Goal: Information Seeking & Learning: Learn about a topic

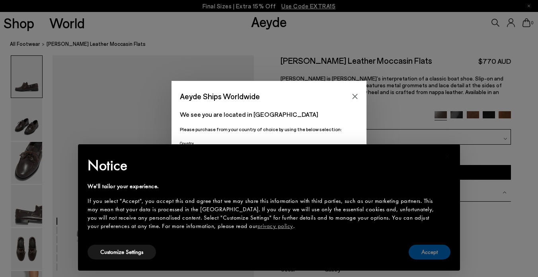
click at [425, 252] on button "Accept" at bounding box center [430, 251] width 42 height 15
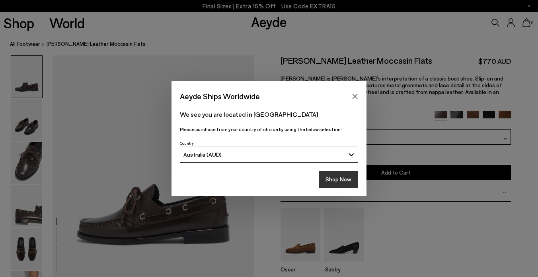
click at [341, 179] on button "Shop Now" at bounding box center [338, 179] width 39 height 17
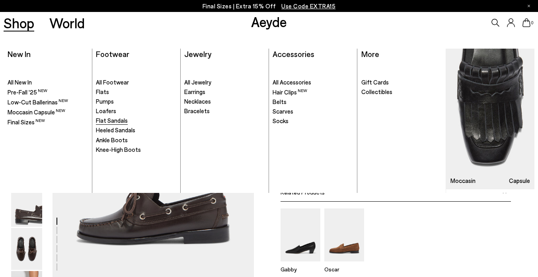
click at [106, 117] on span "Flat Sandals" at bounding box center [112, 120] width 32 height 7
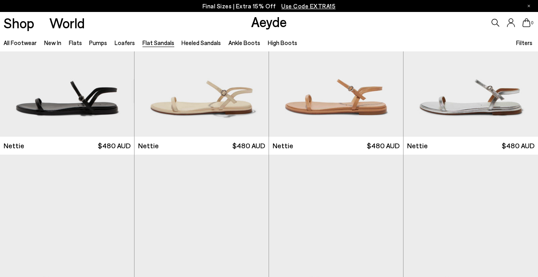
scroll to position [94, 0]
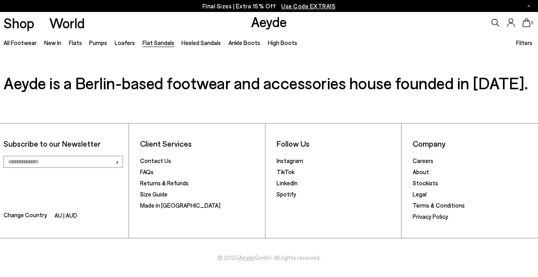
scroll to position [1329, 0]
click at [283, 162] on link "Instagram" at bounding box center [290, 160] width 27 height 7
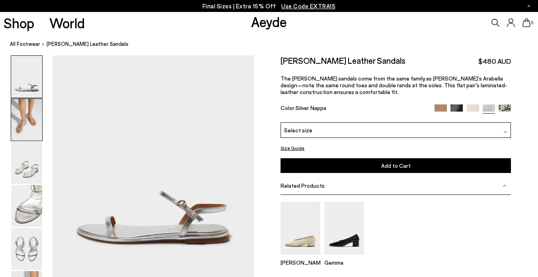
click at [13, 125] on img at bounding box center [26, 120] width 31 height 42
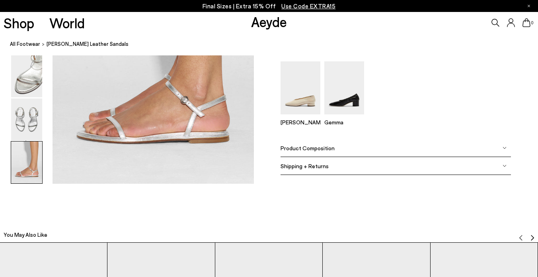
scroll to position [1401, 0]
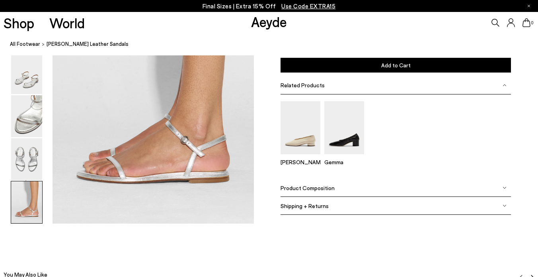
click at [334, 187] on div "Product Composition" at bounding box center [396, 188] width 230 height 18
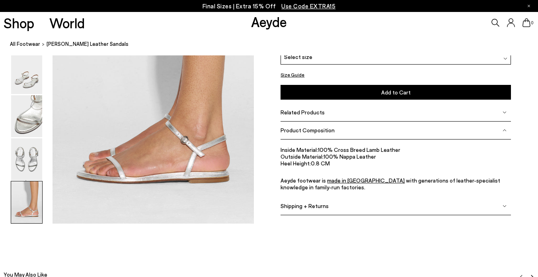
click at [326, 203] on span "Shipping + Returns" at bounding box center [305, 205] width 48 height 7
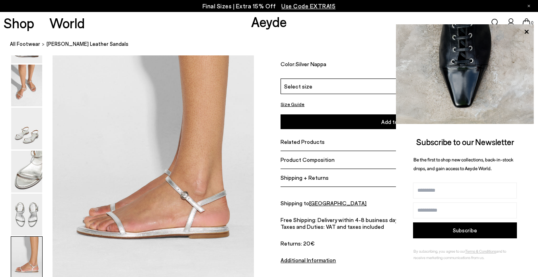
scroll to position [1346, 0]
click at [295, 103] on button "Size Guide" at bounding box center [293, 104] width 24 height 10
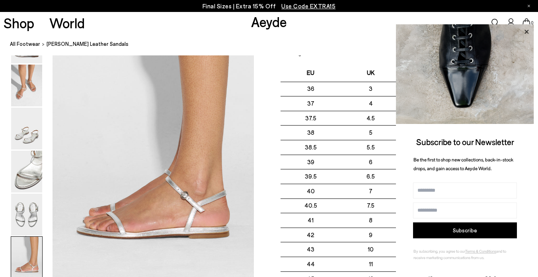
click at [526, 29] on icon at bounding box center [526, 32] width 10 height 10
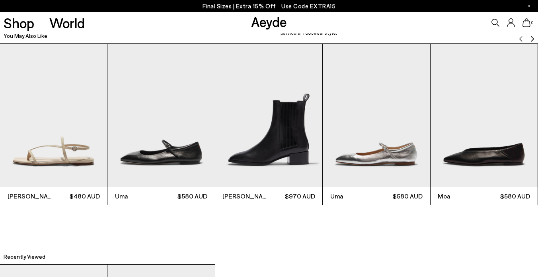
scroll to position [1641, 0]
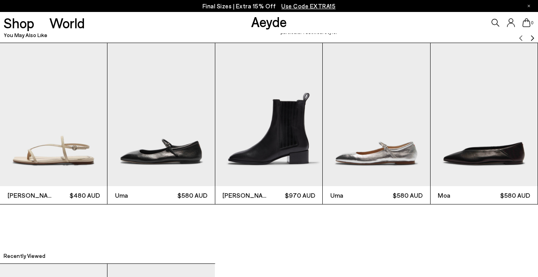
click at [92, 107] on img "1 / 6" at bounding box center [53, 114] width 107 height 143
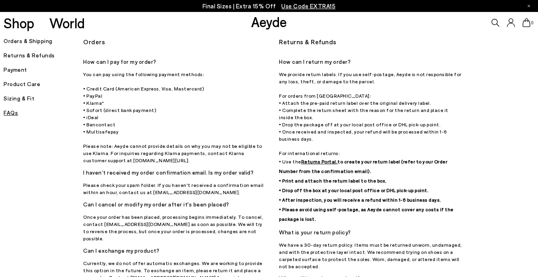
click at [16, 41] on h5 "Orders & Shipping" at bounding box center [44, 40] width 80 height 11
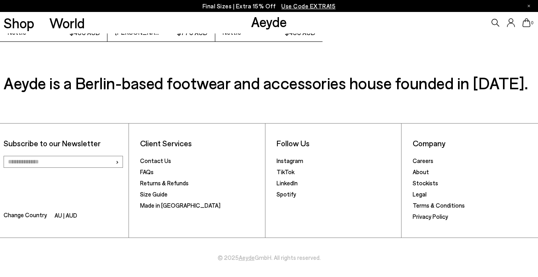
scroll to position [2029, 0]
click at [147, 171] on link "FAQs" at bounding box center [147, 171] width 14 height 7
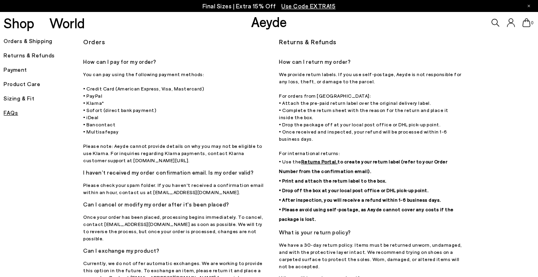
click at [27, 97] on h5 "Sizing & Fit" at bounding box center [44, 98] width 80 height 11
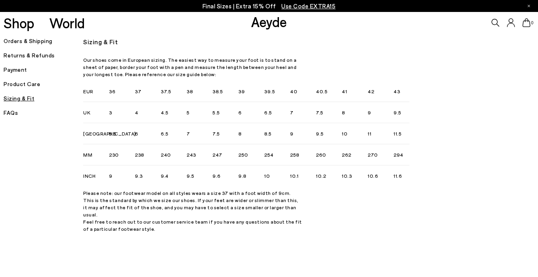
click at [10, 111] on h5 "FAQs" at bounding box center [44, 112] width 80 height 11
